Goal: Task Accomplishment & Management: Complete application form

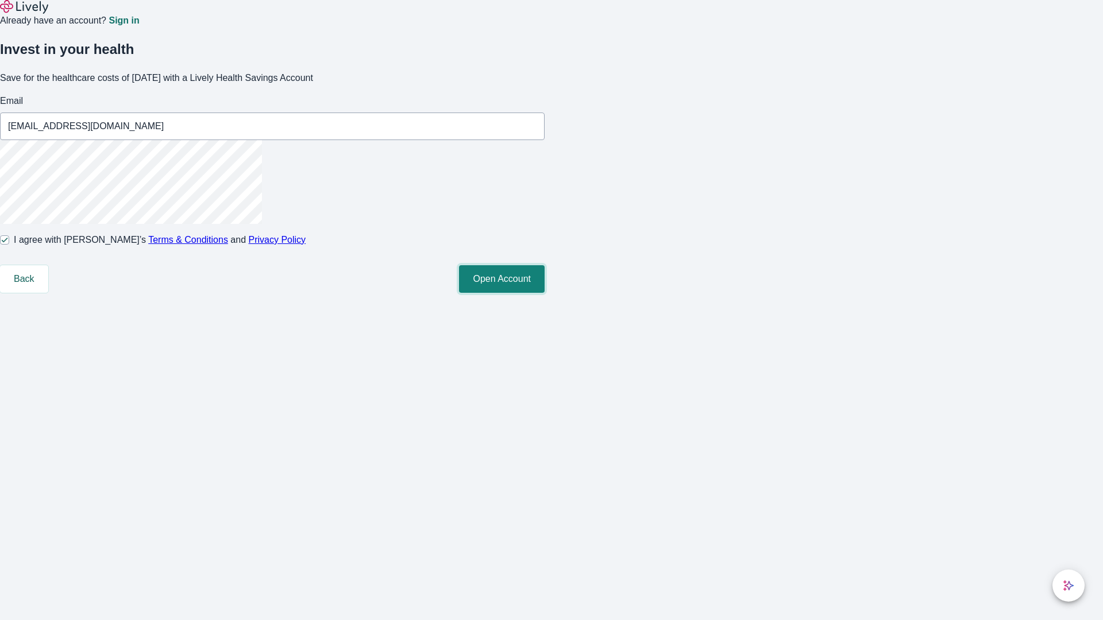
click at [544, 293] on button "Open Account" at bounding box center [502, 279] width 86 height 28
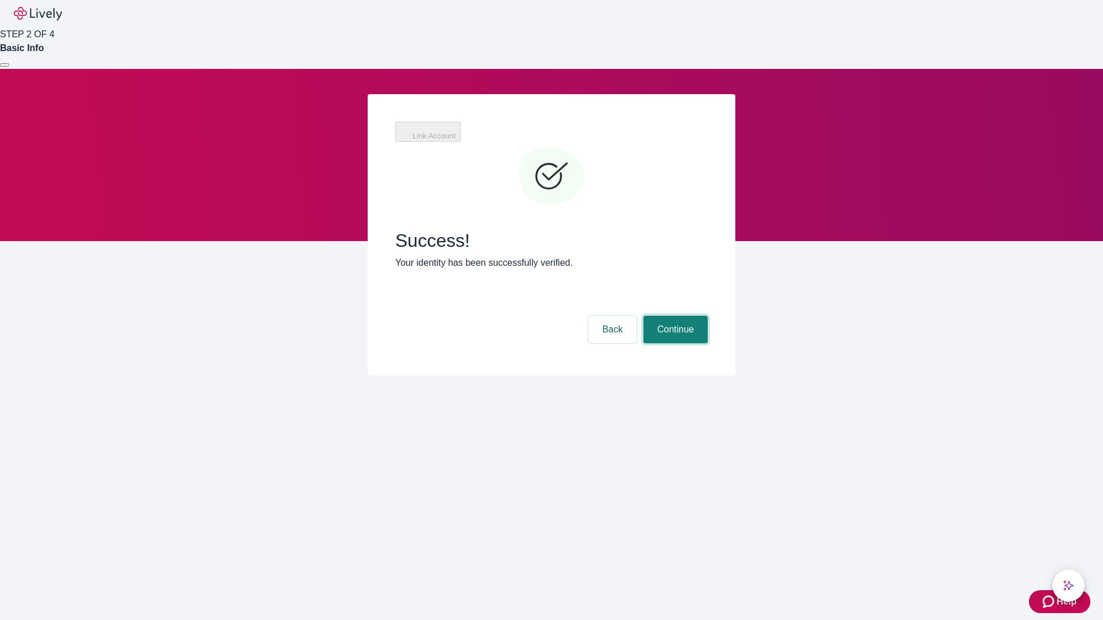
click at [674, 316] on button "Continue" at bounding box center [675, 330] width 64 height 28
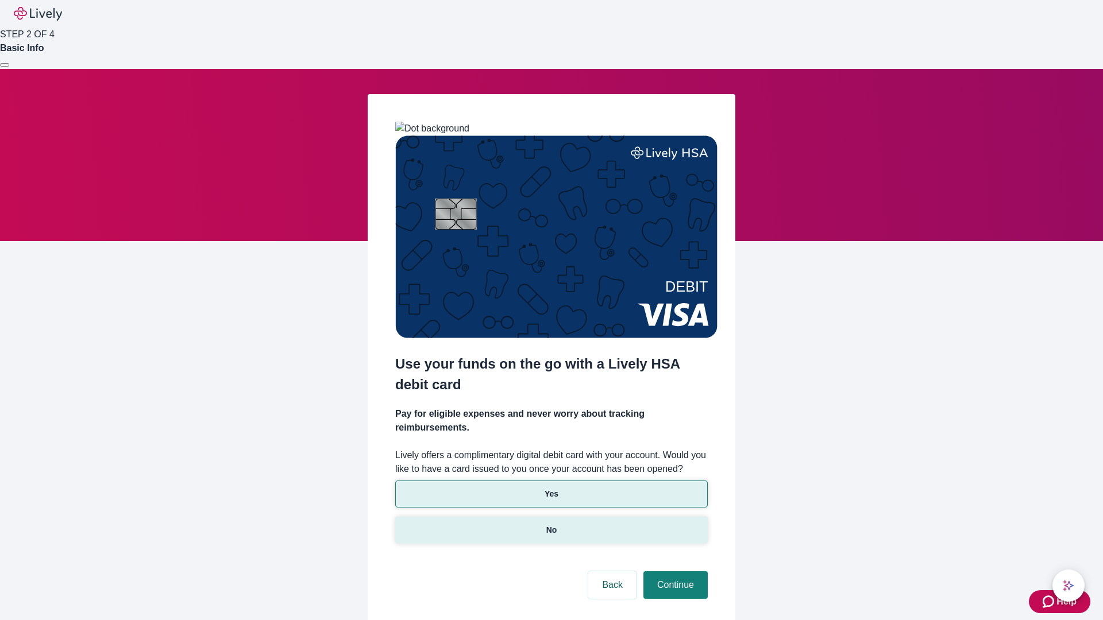
click at [551, 524] on p "No" at bounding box center [551, 530] width 11 height 12
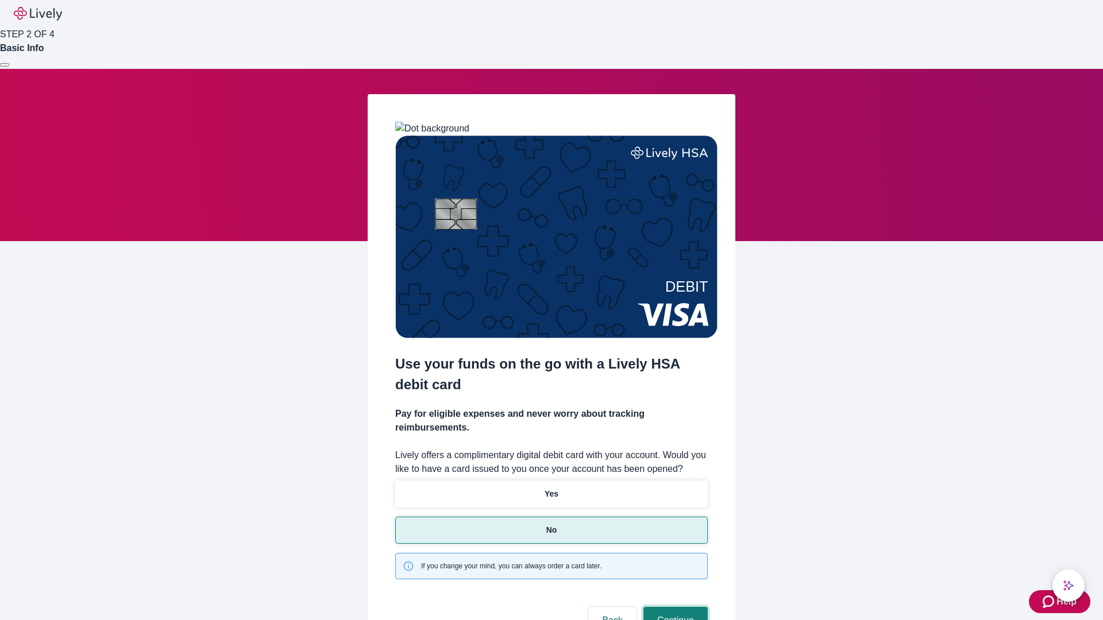
click at [674, 607] on button "Continue" at bounding box center [675, 621] width 64 height 28
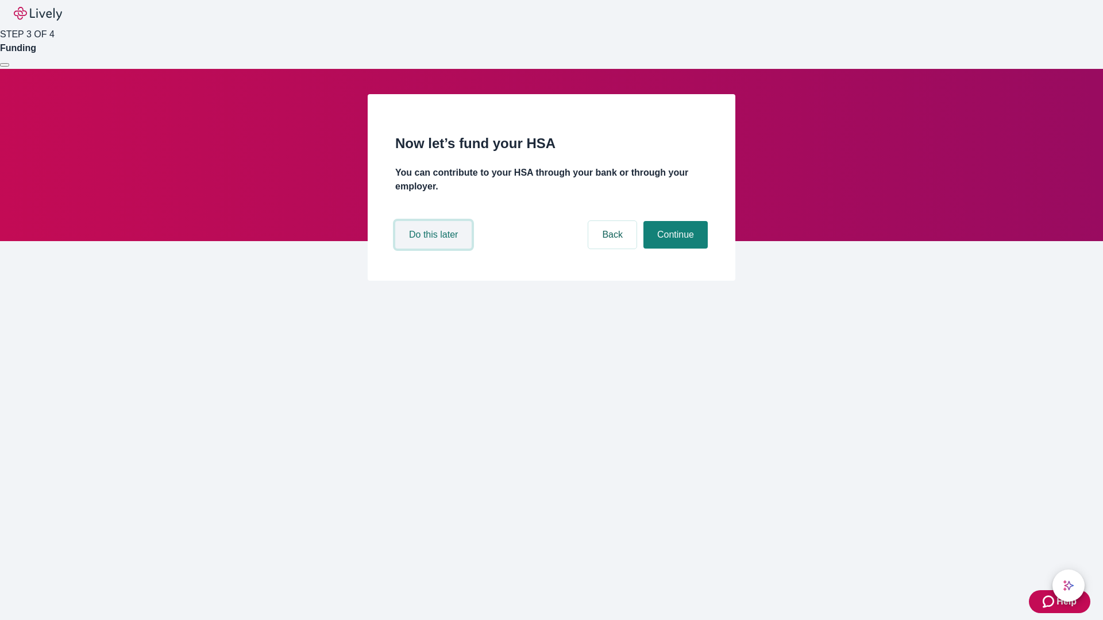
click at [435, 249] on button "Do this later" at bounding box center [433, 235] width 76 height 28
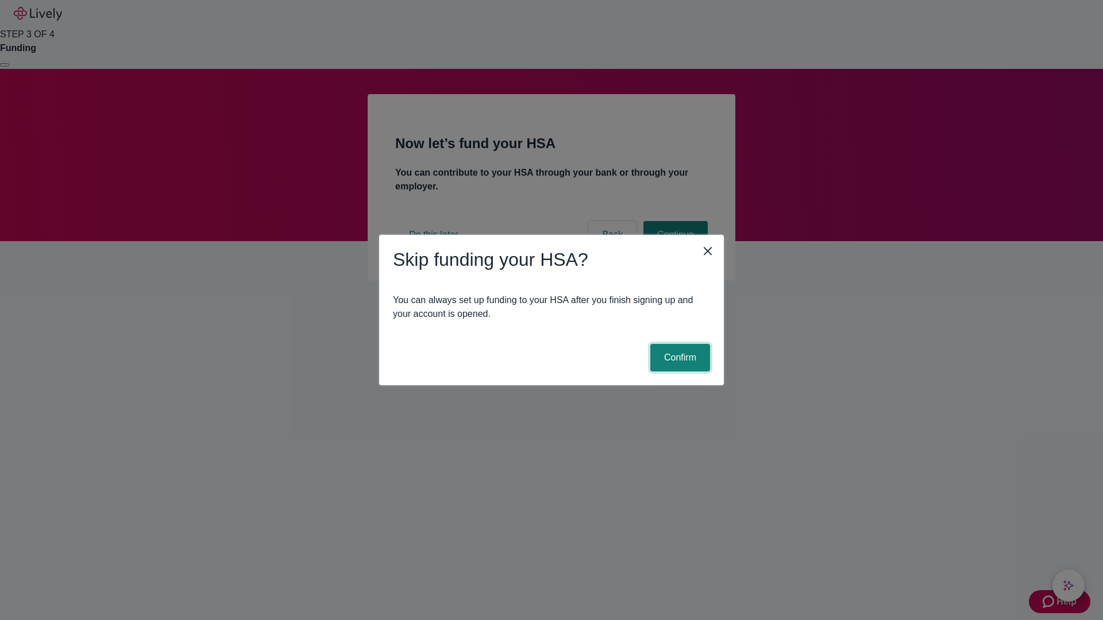
click at [678, 358] on button "Confirm" at bounding box center [680, 358] width 60 height 28
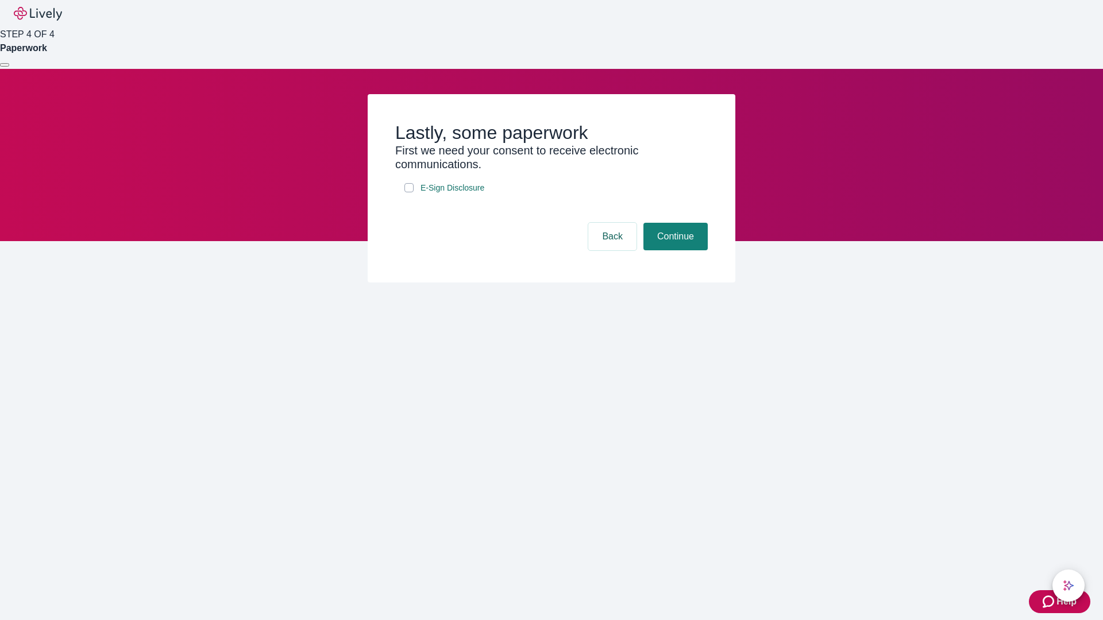
click at [409, 192] on input "E-Sign Disclosure" at bounding box center [408, 187] width 9 height 9
checkbox input "true"
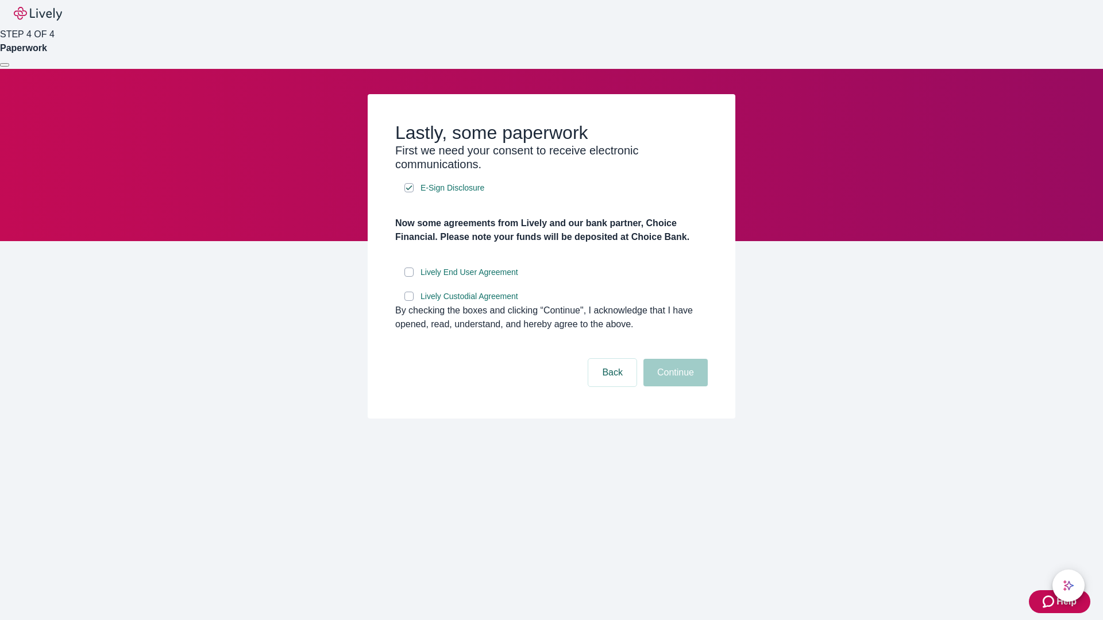
click at [409, 277] on input "Lively End User Agreement" at bounding box center [408, 272] width 9 height 9
checkbox input "true"
click at [409, 301] on input "Lively Custodial Agreement" at bounding box center [408, 296] width 9 height 9
checkbox input "true"
click at [674, 387] on button "Continue" at bounding box center [675, 373] width 64 height 28
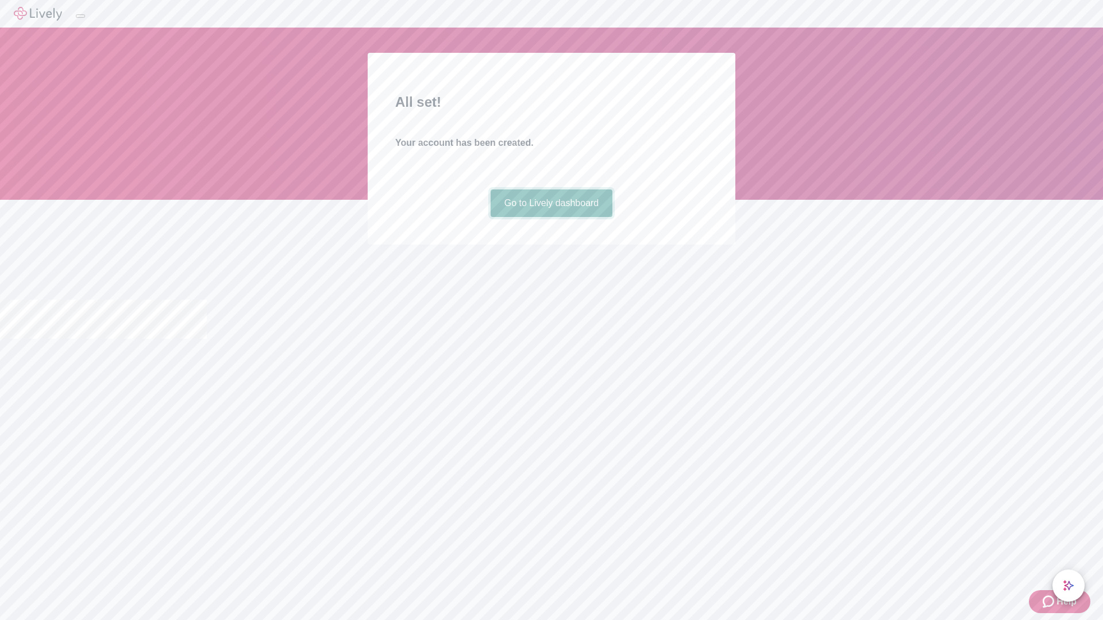
click at [551, 217] on link "Go to Lively dashboard" at bounding box center [551, 204] width 122 height 28
